Goal: Use online tool/utility: Utilize a website feature to perform a specific function

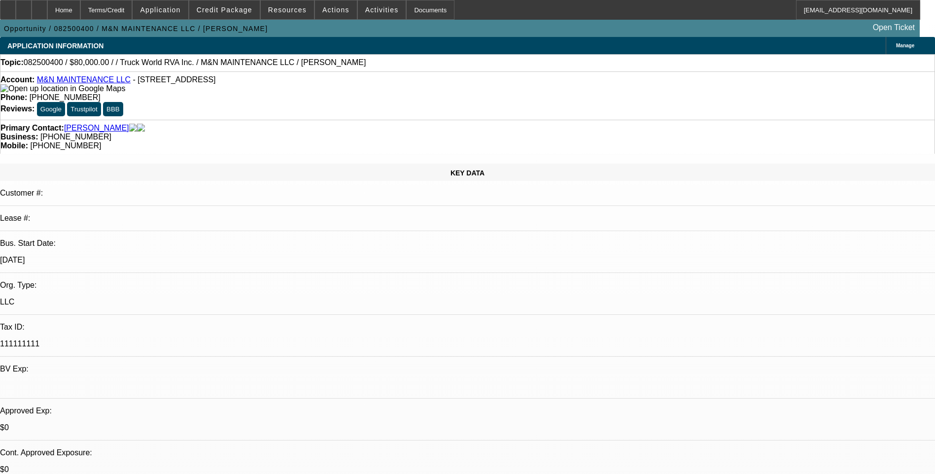
select select "0"
select select "2"
select select "0.1"
select select "4"
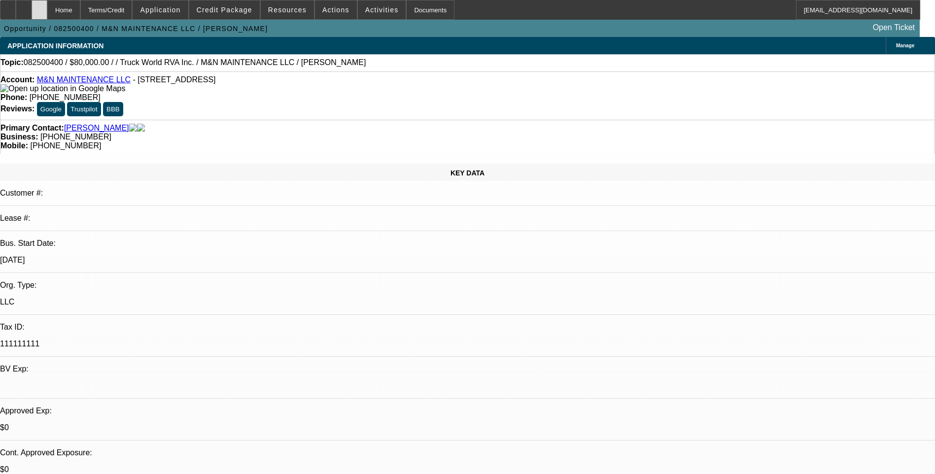
click at [39, 6] on icon at bounding box center [39, 6] width 0 height 0
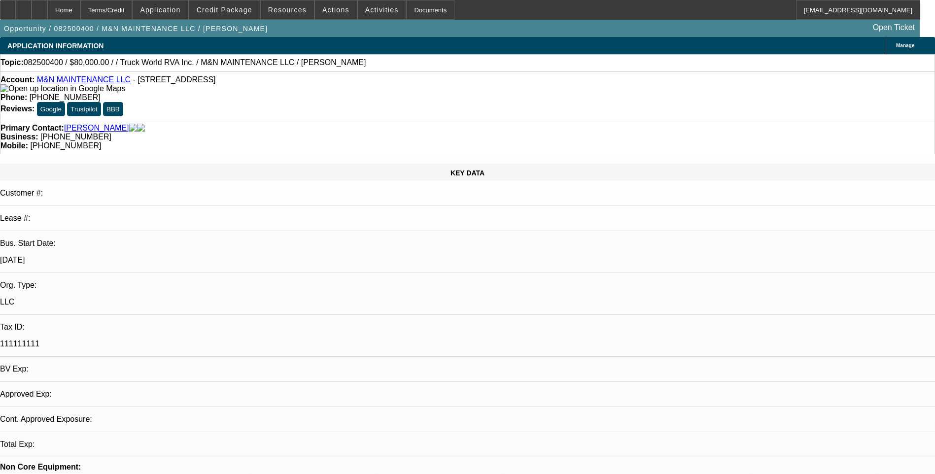
select select "0"
select select "2"
select select "0.1"
select select "1"
select select "2"
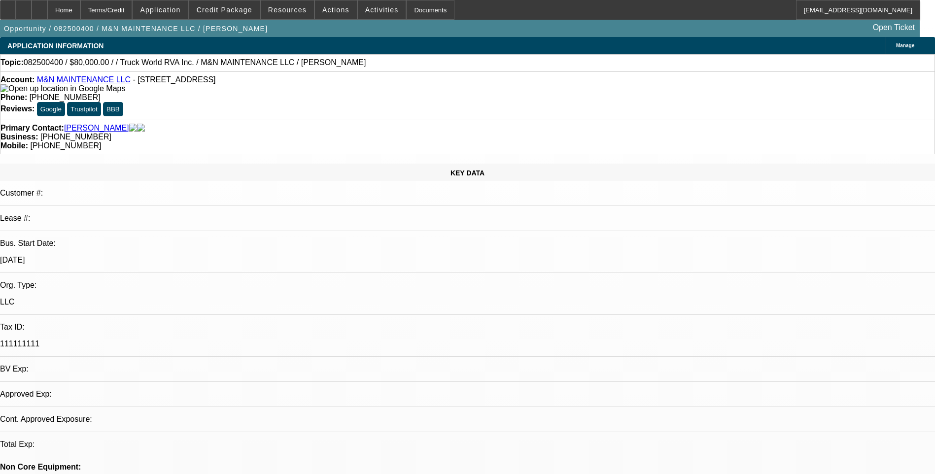
select select "4"
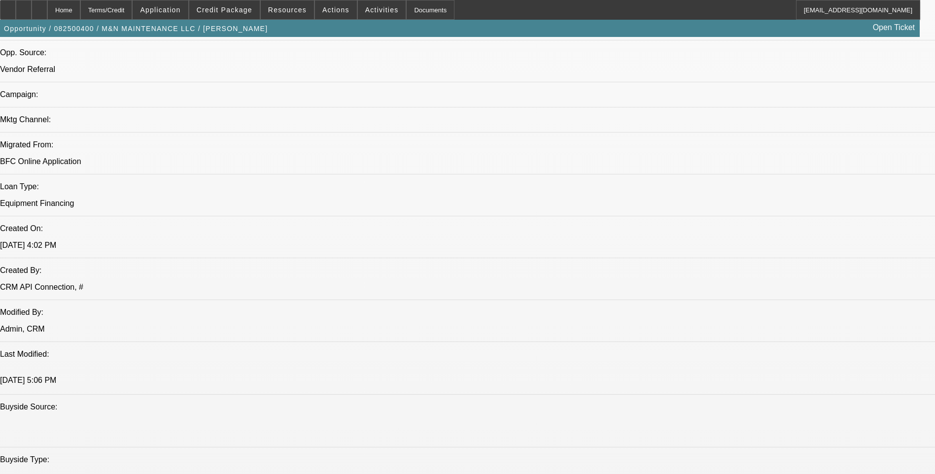
scroll to position [641, 0]
click at [47, 9] on div at bounding box center [40, 10] width 16 height 20
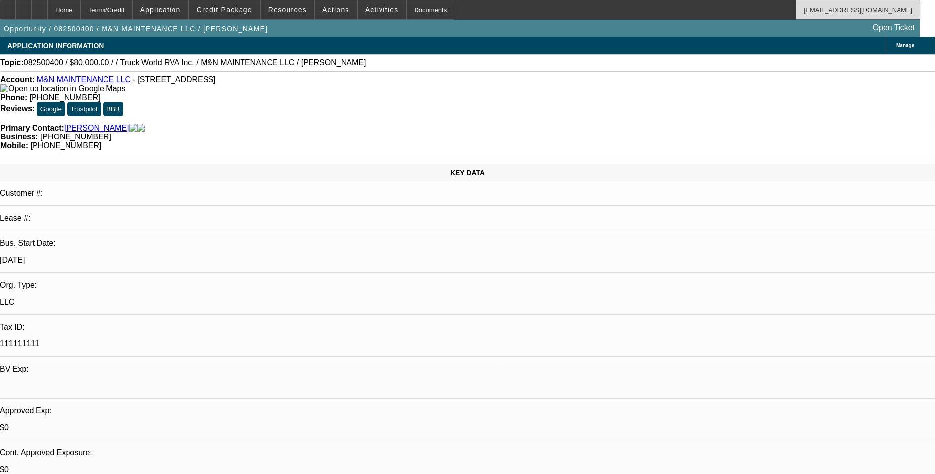
select select "0"
select select "2"
select select "0.1"
select select "1"
select select "2"
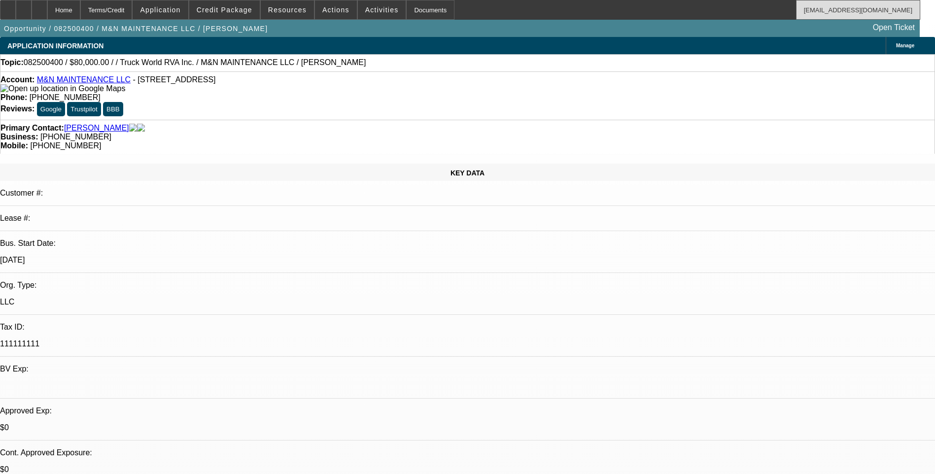
select select "4"
